Goal: Task Accomplishment & Management: Complete application form

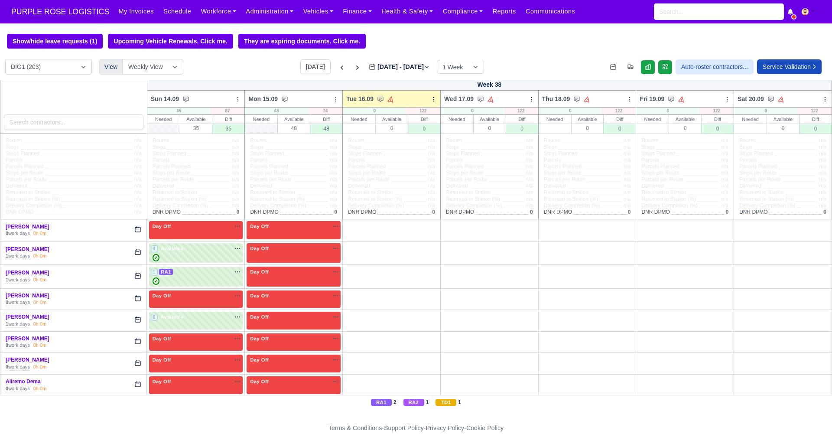
click at [203, 9] on link "Workforce" at bounding box center [218, 11] width 45 height 17
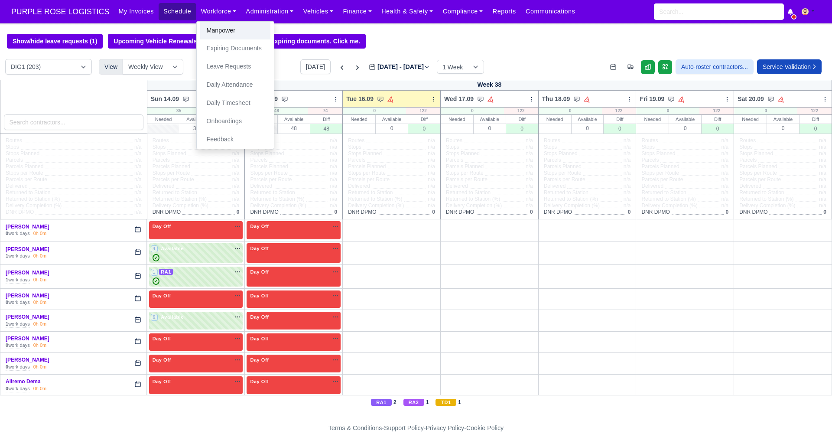
click at [212, 29] on link "Manpower" at bounding box center [235, 31] width 70 height 18
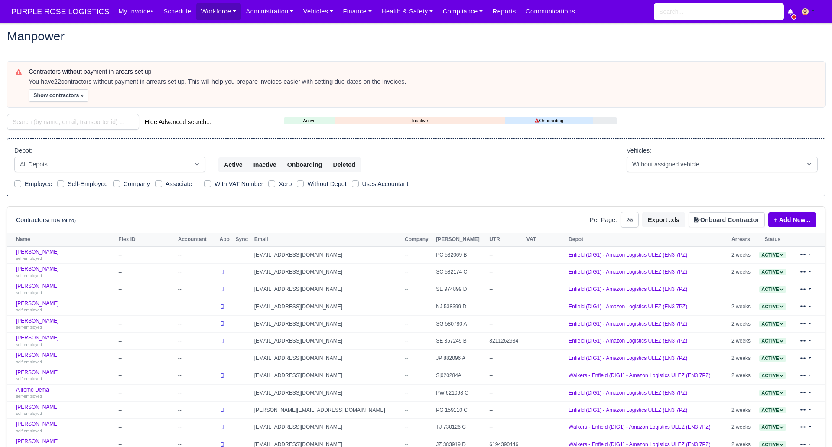
select select "25"
drag, startPoint x: 710, startPoint y: 218, endPoint x: 698, endPoint y: 211, distance: 14.0
click at [710, 218] on button "Onboard Contractor" at bounding box center [726, 219] width 76 height 15
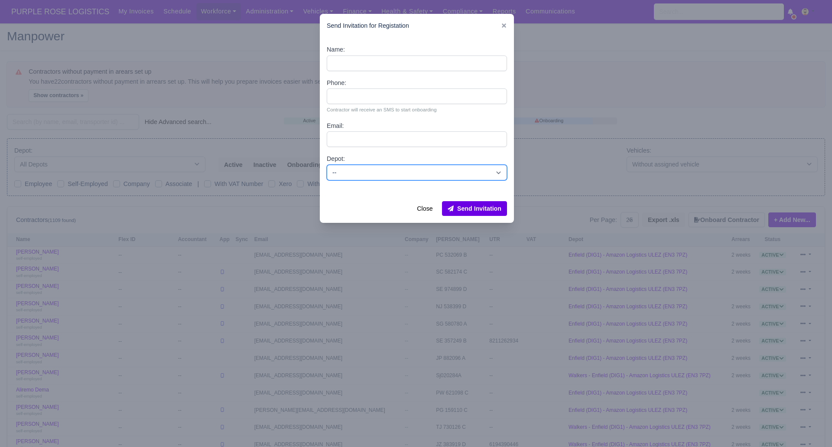
click at [382, 167] on select "-- Enfield (DIG1) - Amazon Logistics ULEZ (EN3 7PZ) Harlow (DHW1) - Amazon Logi…" at bounding box center [417, 173] width 180 height 16
select select "1"
click at [327, 165] on select "-- Enfield (DIG1) - Amazon Logistics ULEZ (EN3 7PZ) Harlow (DHW1) - Amazon Logi…" at bounding box center [417, 173] width 180 height 16
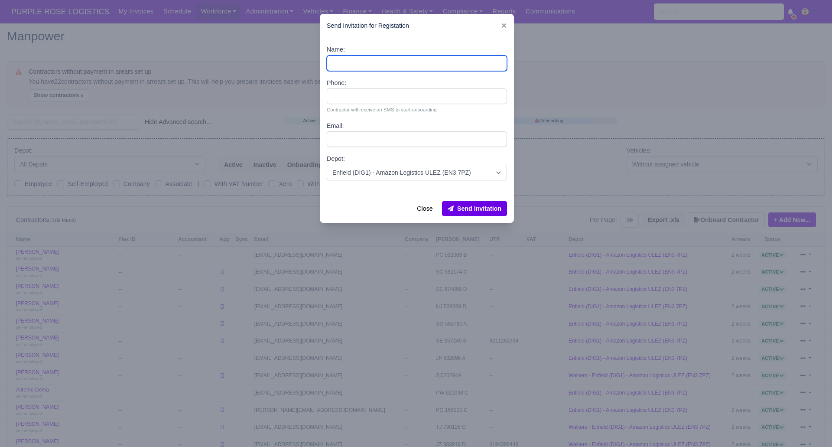
paste input "[PERSON_NAME]"
type input "[PERSON_NAME]"
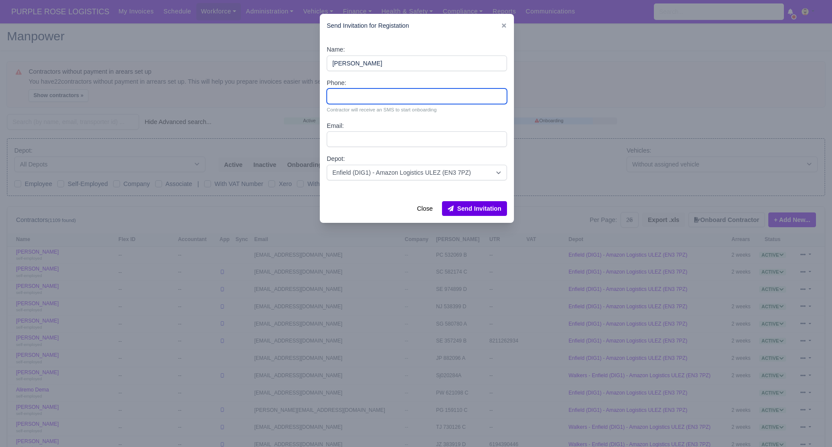
click at [350, 100] on input "Phone:" at bounding box center [417, 96] width 180 height 16
paste input "7778211668"
type input "7778211668"
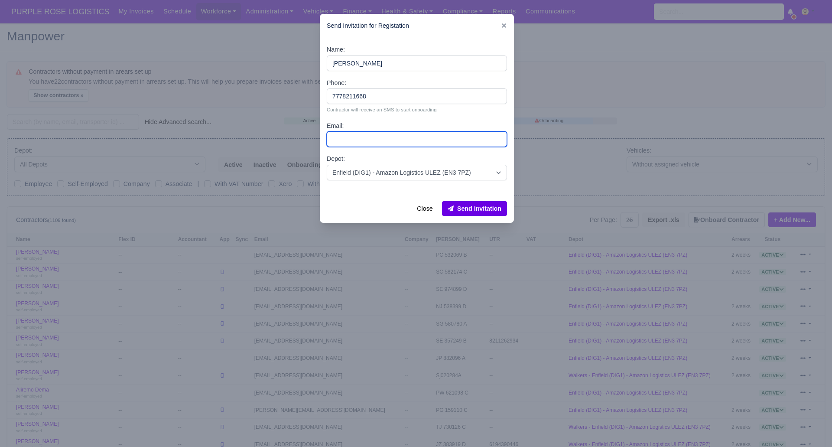
paste input "[EMAIL_ADDRESS][DOMAIN_NAME]"
type input "[EMAIL_ADDRESS][DOMAIN_NAME]"
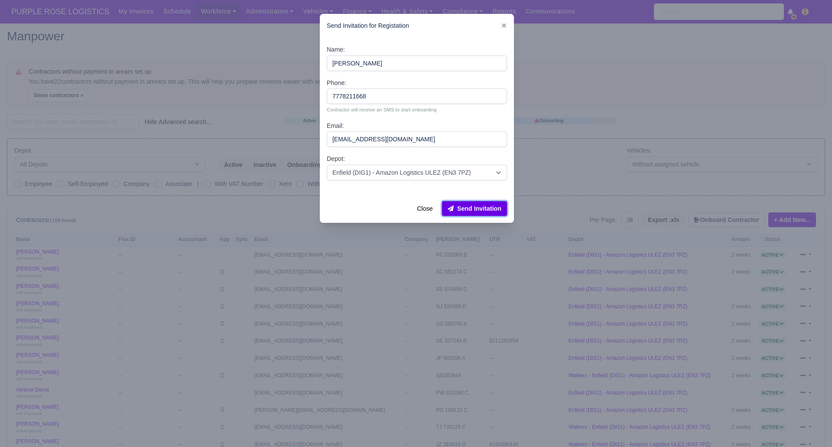
click at [480, 210] on button "Send Invitation" at bounding box center [474, 208] width 65 height 15
click at [69, 123] on div at bounding box center [416, 223] width 832 height 447
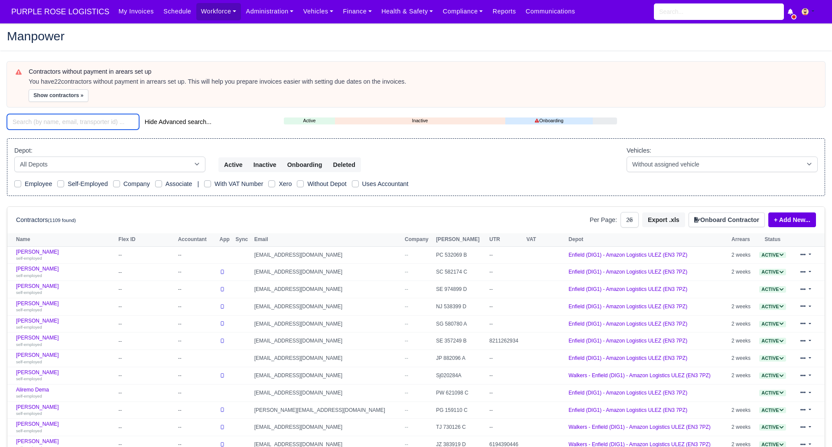
click at [65, 121] on input "search" at bounding box center [73, 122] width 132 height 16
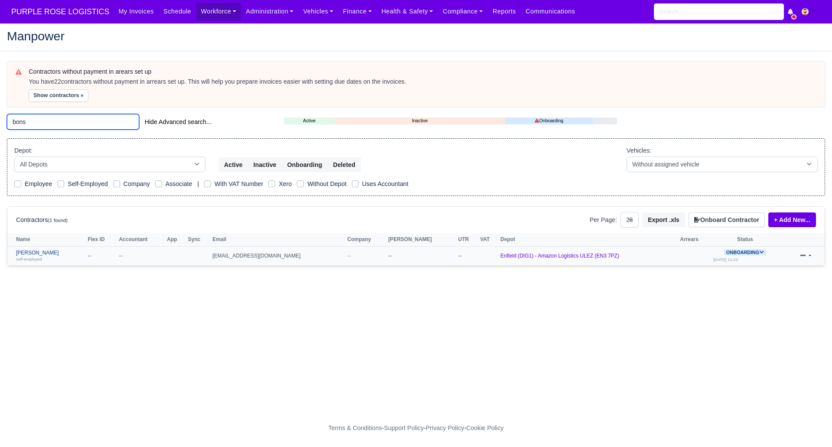
type input "bons"
click at [24, 254] on link "Nicholas Bonsu self-employed" at bounding box center [49, 256] width 67 height 13
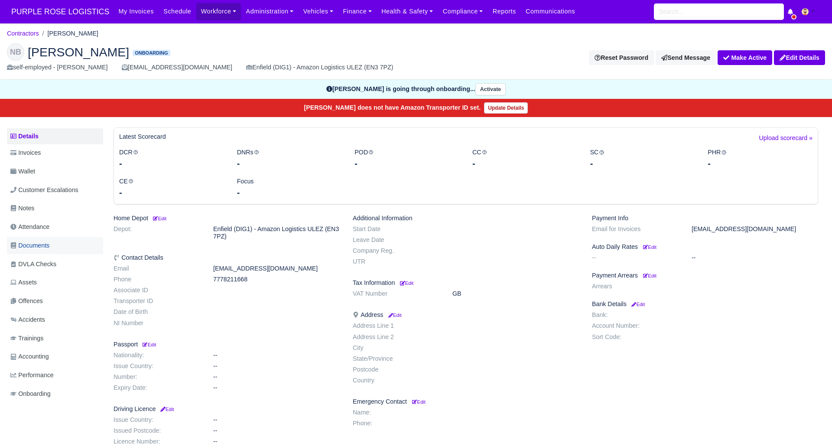
click at [36, 243] on span "Documents" at bounding box center [29, 245] width 39 height 10
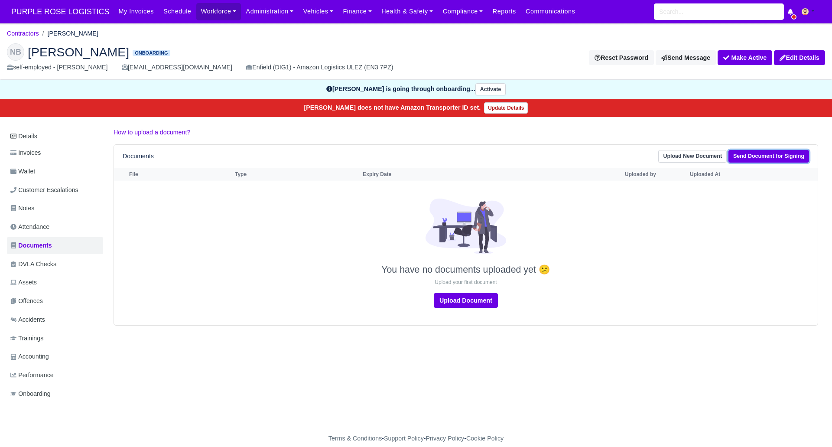
drag, startPoint x: 751, startPoint y: 154, endPoint x: 9, endPoint y: 254, distance: 748.8
click at [751, 154] on link "Send Document for Signing" at bounding box center [768, 156] width 81 height 13
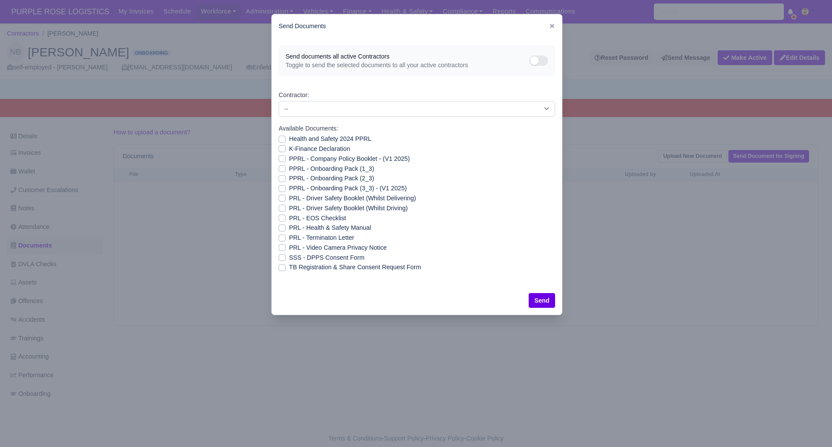
click at [289, 258] on label "SSS - DPPS Consent Form" at bounding box center [326, 258] width 75 height 10
click at [283, 258] on input "SSS - DPPS Consent Form" at bounding box center [282, 256] width 7 height 7
checkbox input "true"
click at [541, 298] on button "Send" at bounding box center [541, 300] width 26 height 15
